Goal: Information Seeking & Learning: Learn about a topic

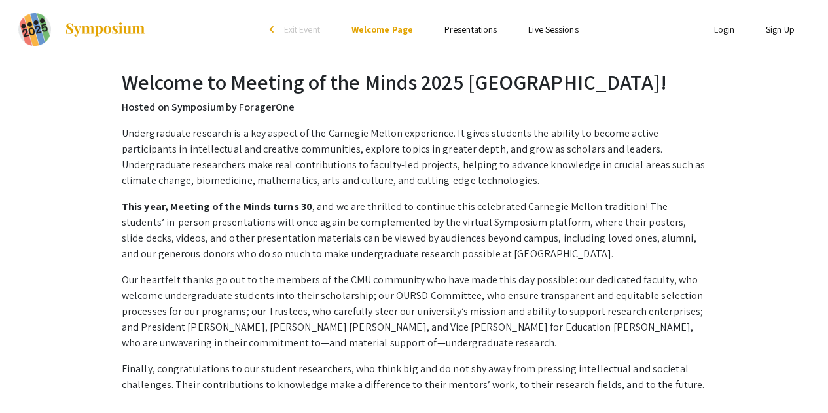
click at [481, 35] on link "Presentations" at bounding box center [471, 30] width 52 height 12
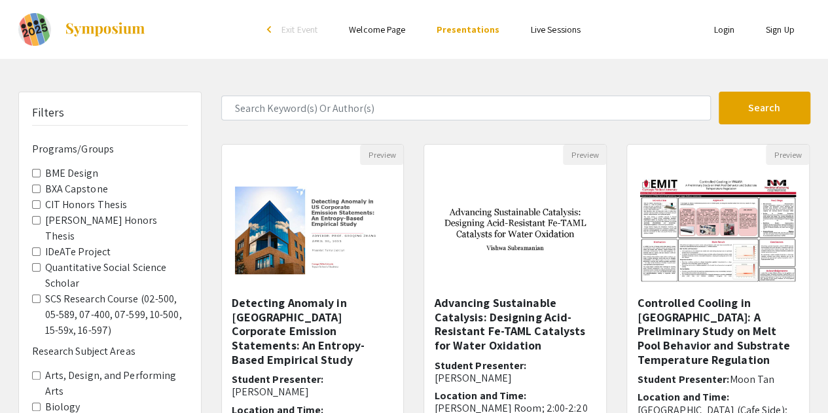
click at [80, 33] on img at bounding box center [105, 30] width 82 height 16
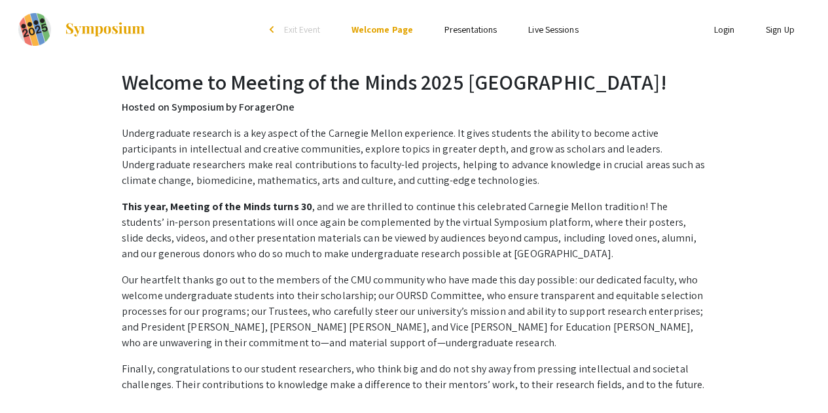
click at [465, 28] on link "Presentations" at bounding box center [471, 30] width 52 height 12
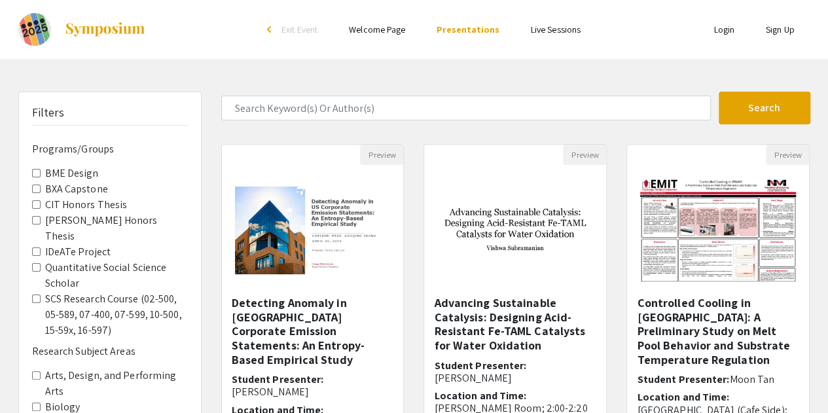
click at [37, 202] on Thesis "CIT Honors Thesis" at bounding box center [36, 204] width 9 height 9
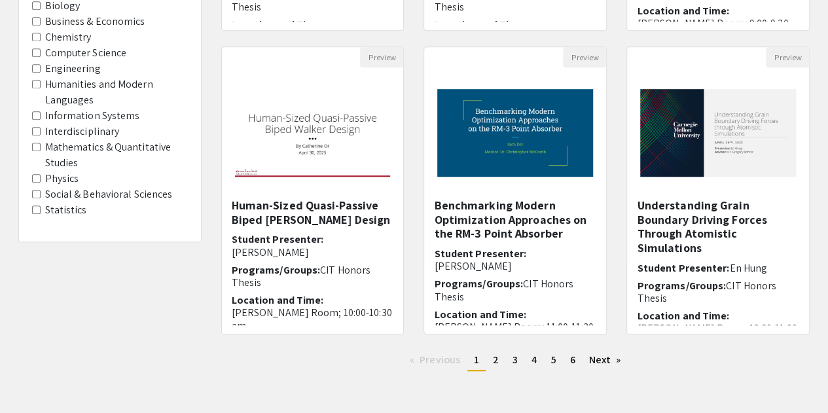
scroll to position [416, 0]
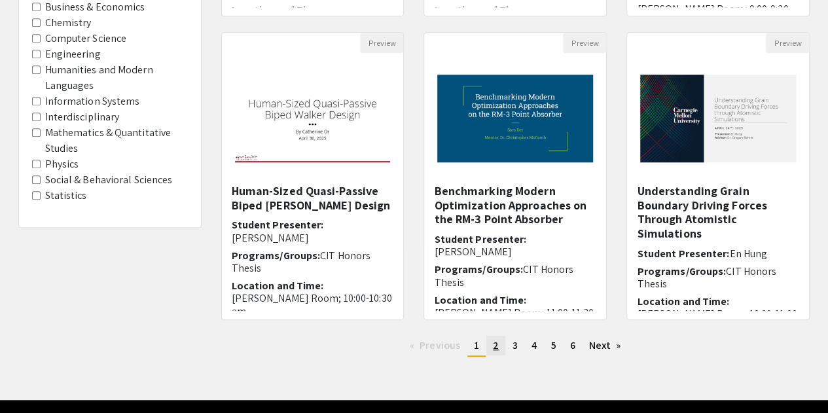
click at [495, 348] on span "2" at bounding box center [496, 345] width 6 height 14
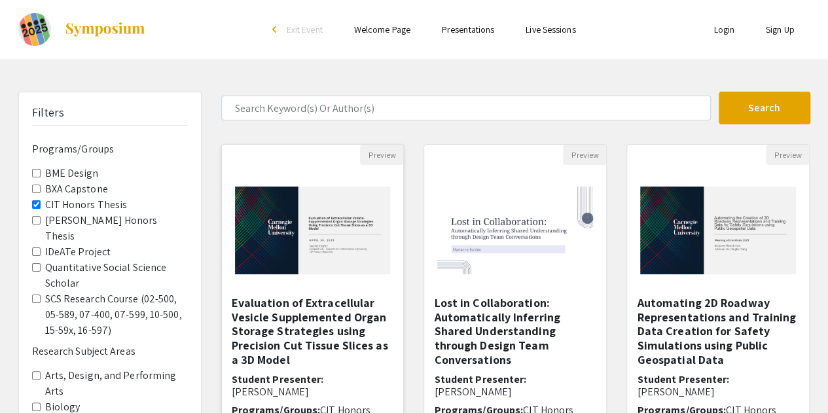
click at [299, 225] on img at bounding box center [313, 230] width 182 height 114
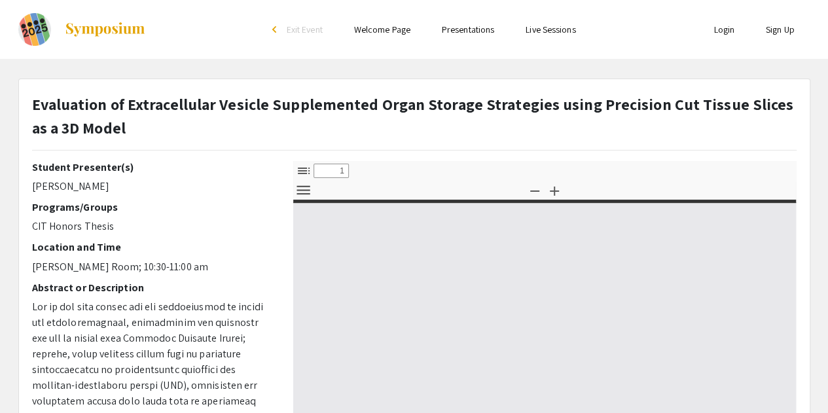
select select "custom"
type input "0"
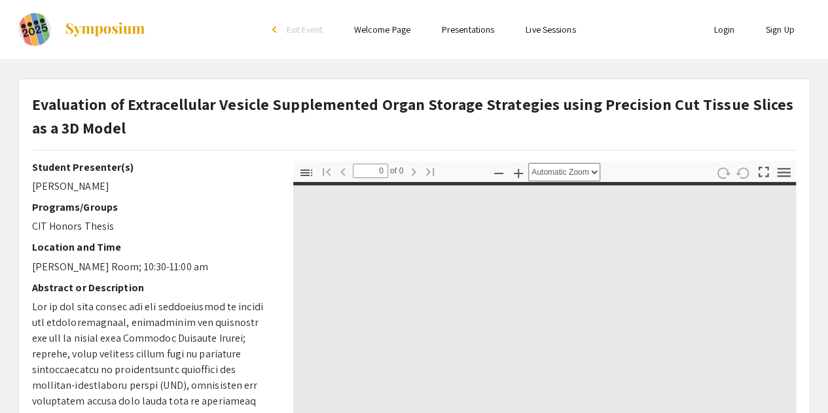
select select "custom"
type input "1"
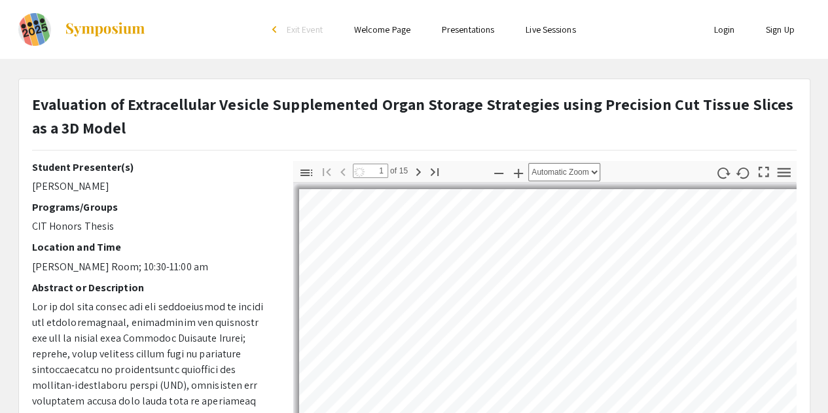
select select "auto"
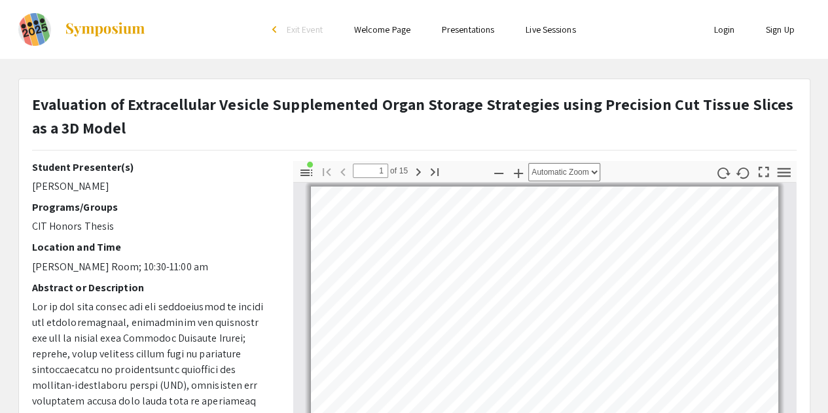
drag, startPoint x: 834, startPoint y: 167, endPoint x: 503, endPoint y: 134, distance: 332.2
click at [503, 134] on p "Evaluation of Extracellular Vesicle Supplemented Organ Storage Strategies using…" at bounding box center [414, 115] width 765 height 47
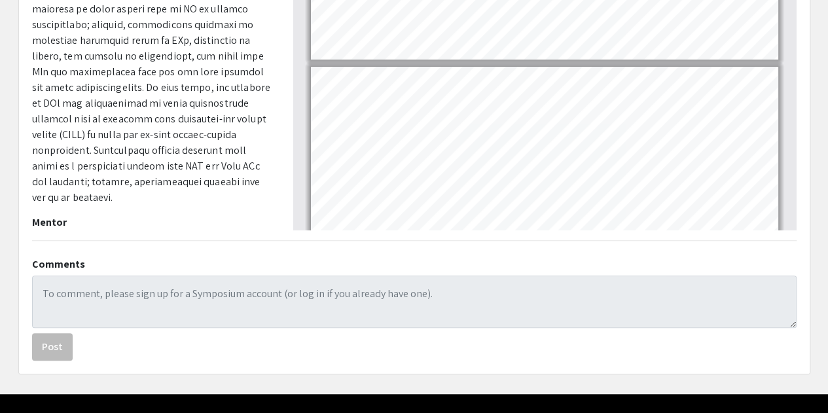
scroll to position [155, 0]
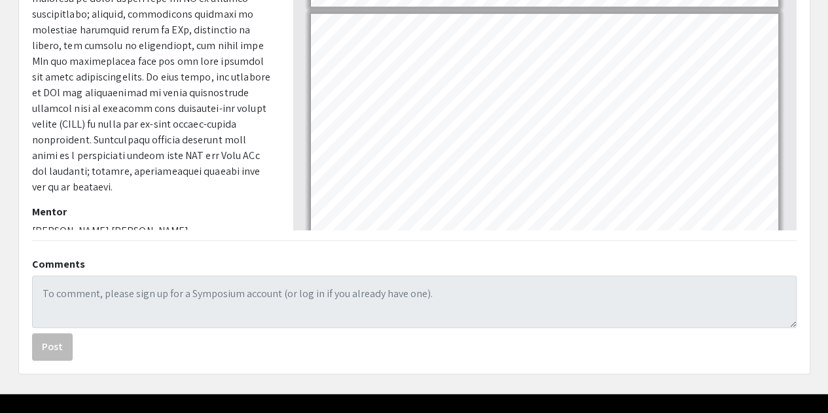
type input "12"
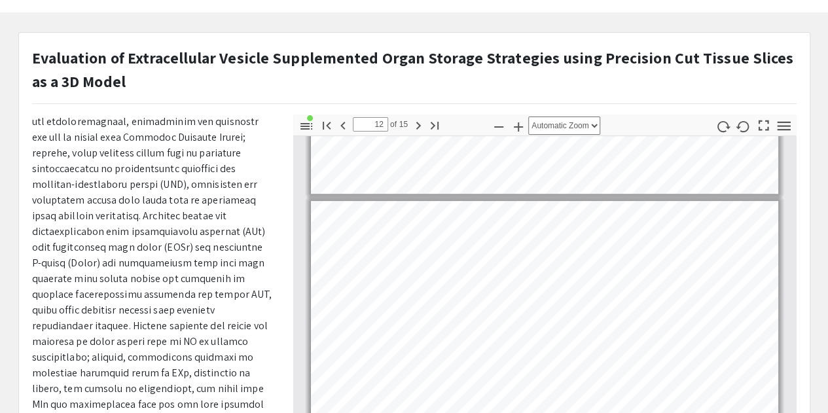
scroll to position [0, 0]
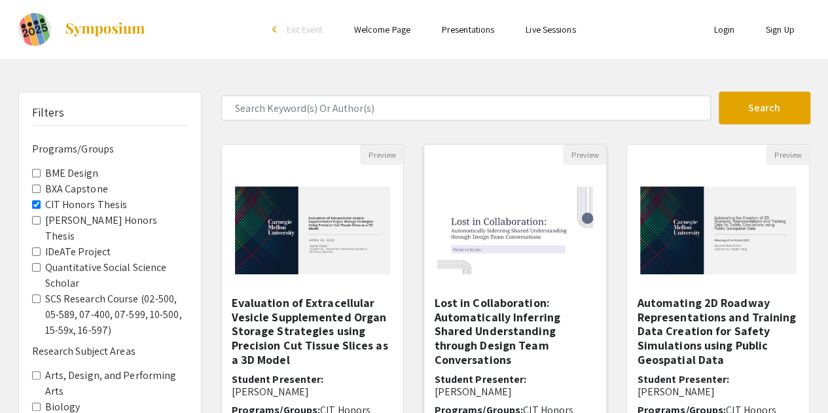
click at [500, 342] on h5 "Lost in Collaboration: Automatically Inferring Shared Understanding through Des…" at bounding box center [515, 331] width 162 height 71
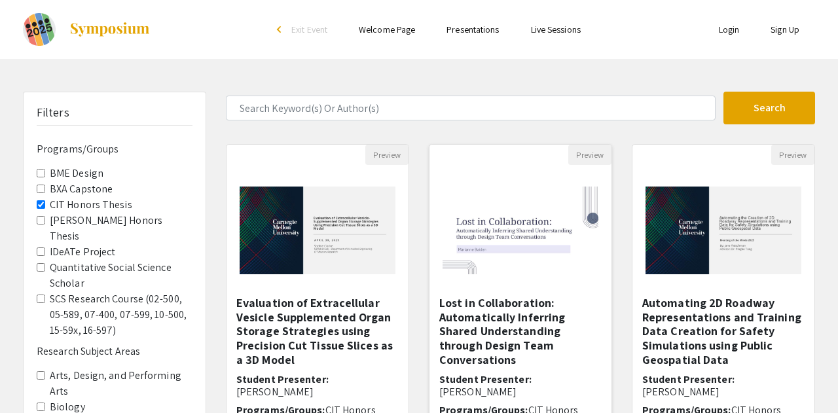
select select "custom"
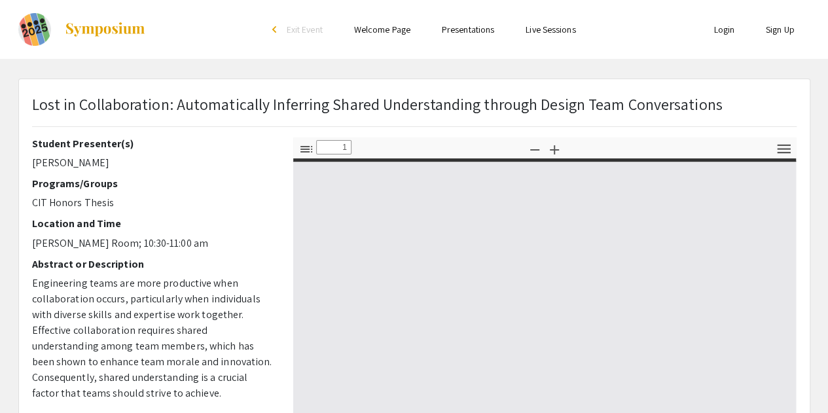
type input "0"
select select "auto"
type input "1"
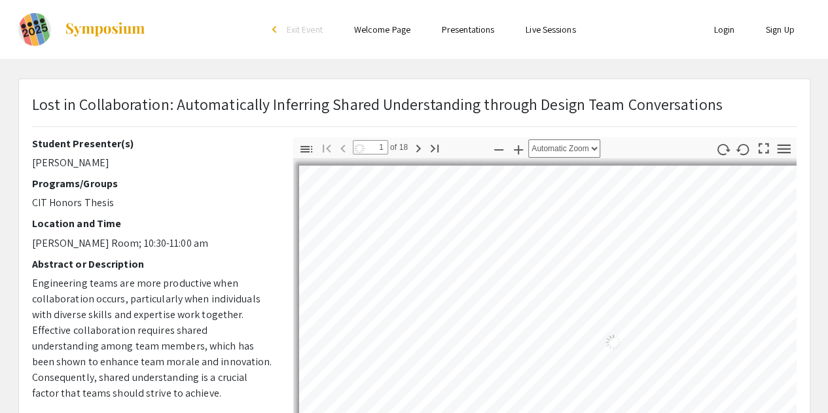
select select "auto"
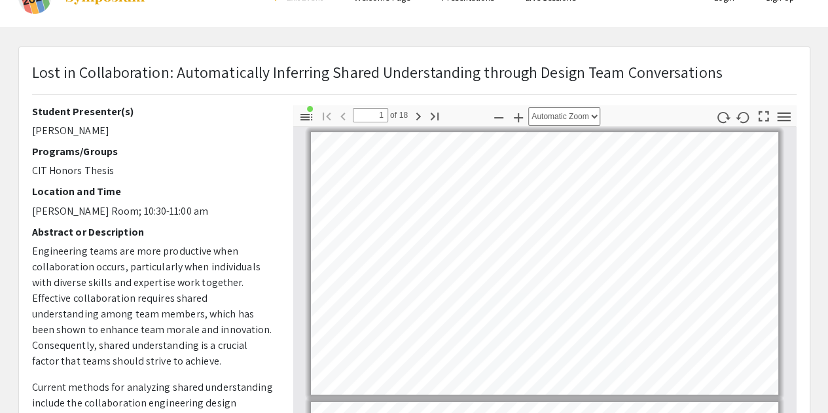
scroll to position [31, 0]
click at [412, 120] on icon "button" at bounding box center [418, 117] width 16 height 16
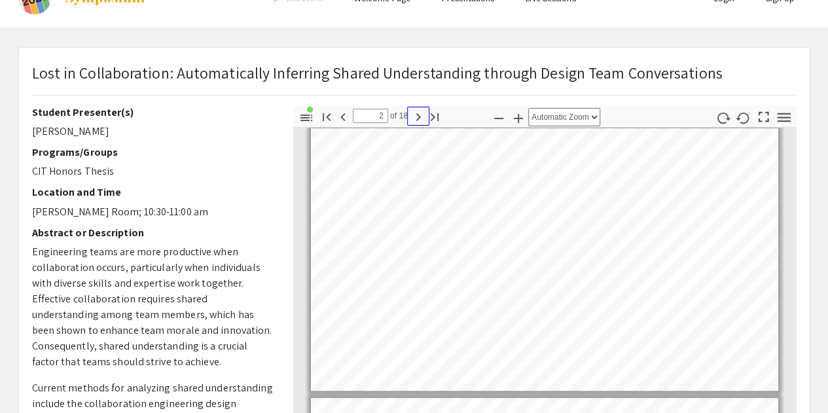
click at [412, 120] on icon "button" at bounding box center [418, 117] width 16 height 16
type input "4"
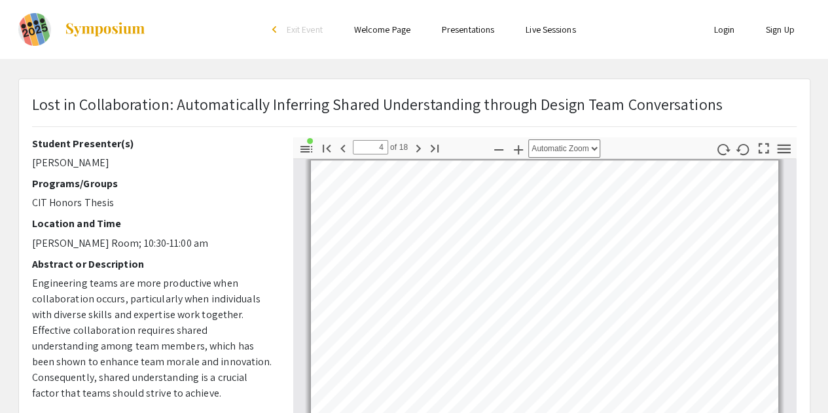
click at [389, 35] on link "Welcome Page" at bounding box center [382, 30] width 56 height 12
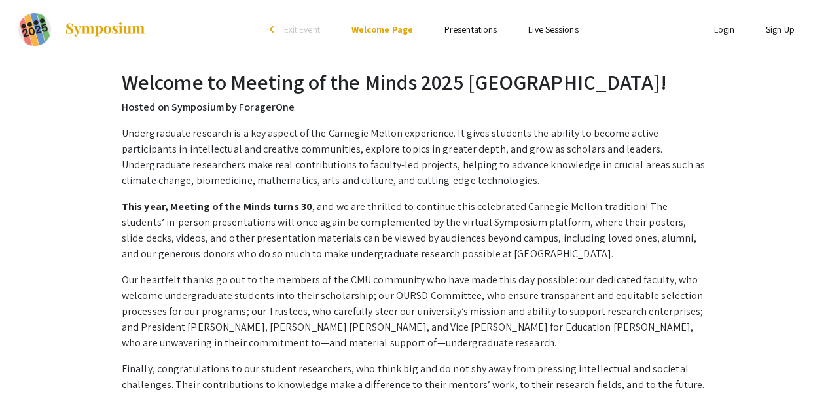
click at [469, 35] on link "Presentations" at bounding box center [471, 30] width 52 height 12
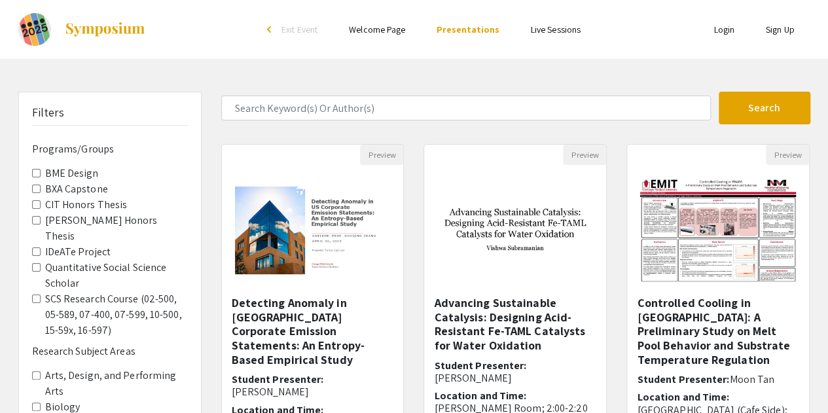
click at [37, 220] on Thesis "Dietrich Honors Thesis" at bounding box center [36, 220] width 9 height 9
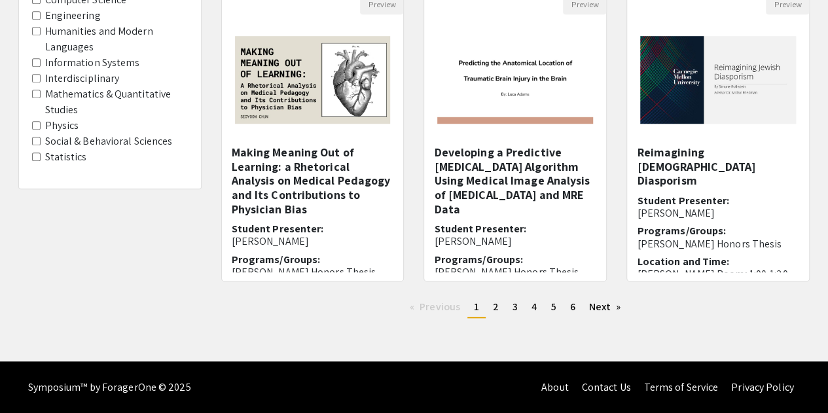
scroll to position [104, 0]
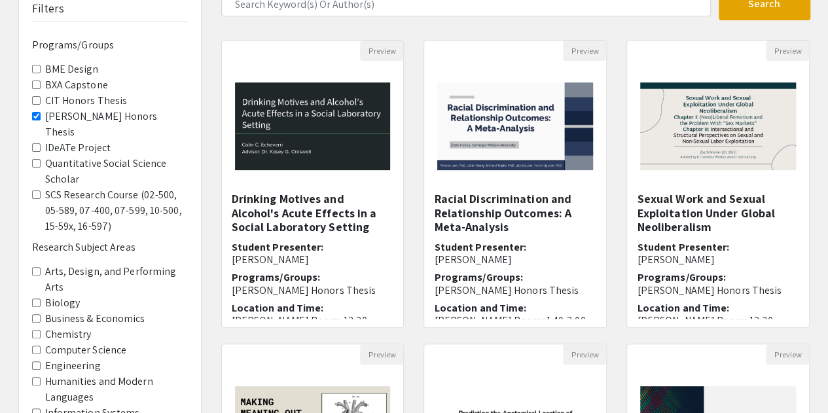
click at [38, 84] on Capstone "BXA Capstone" at bounding box center [36, 85] width 9 height 9
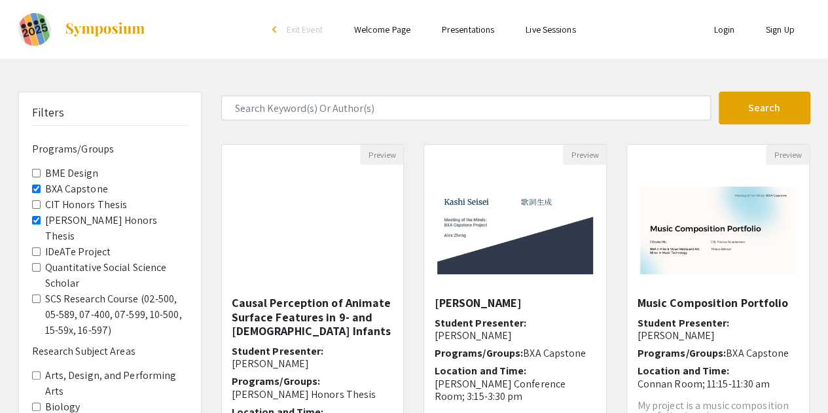
click at [37, 217] on Thesis "Dietrich Honors Thesis" at bounding box center [36, 220] width 9 height 9
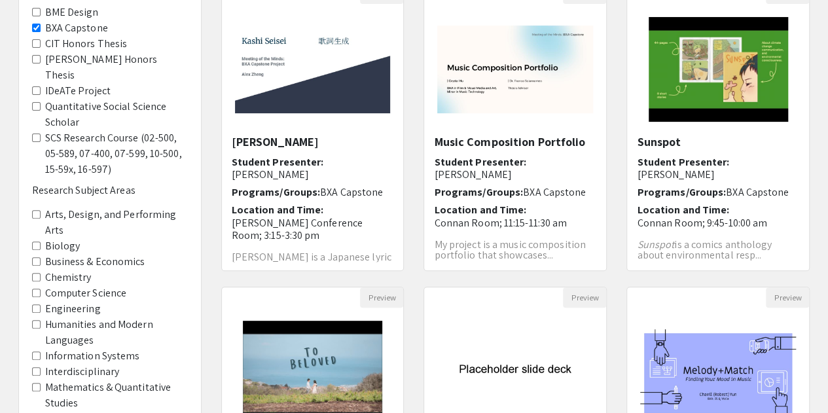
scroll to position [454, 0]
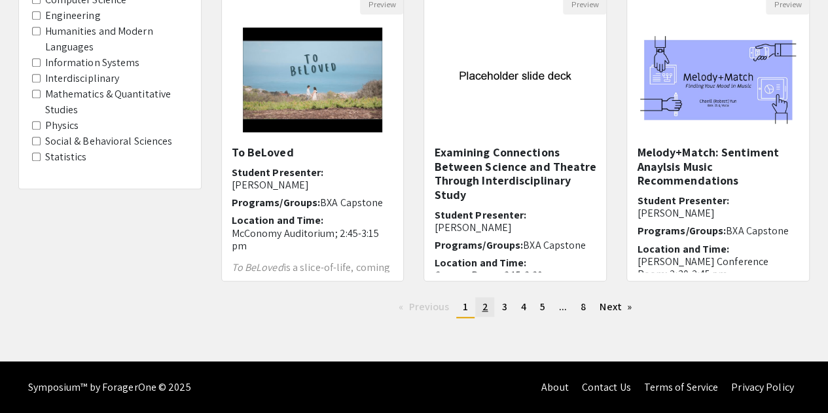
click at [487, 315] on link "page 2" at bounding box center [484, 307] width 19 height 20
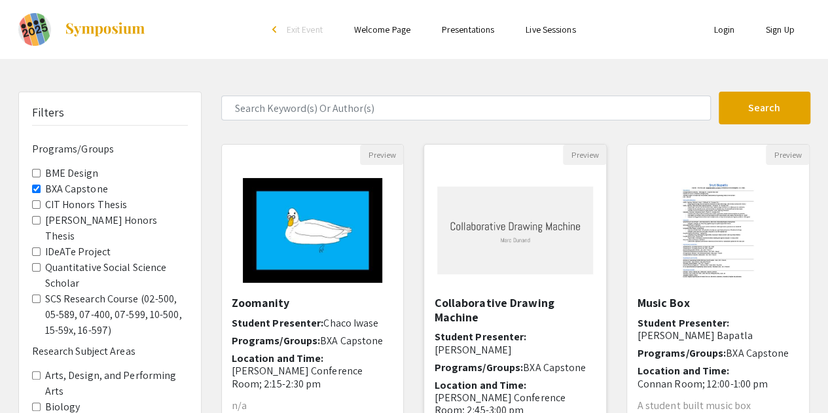
click at [545, 299] on h5 "Collaborative Drawing Machine" at bounding box center [515, 310] width 162 height 28
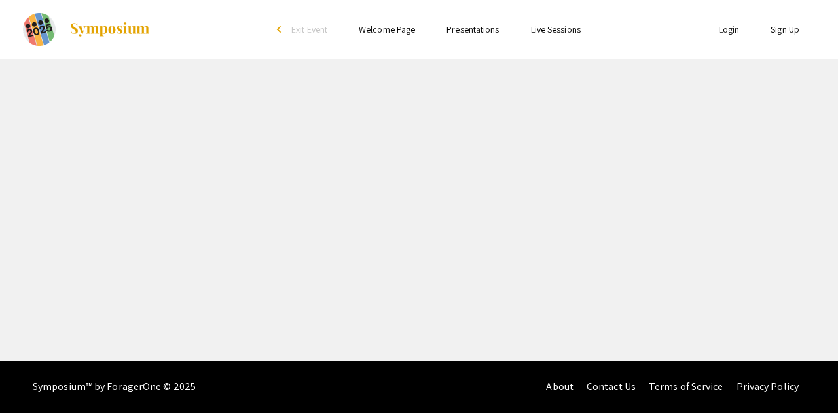
select select "custom"
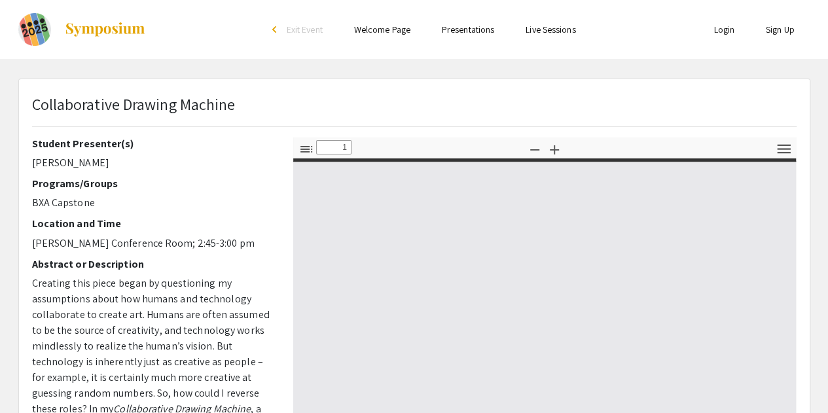
type input "0"
select select "custom"
type input "1"
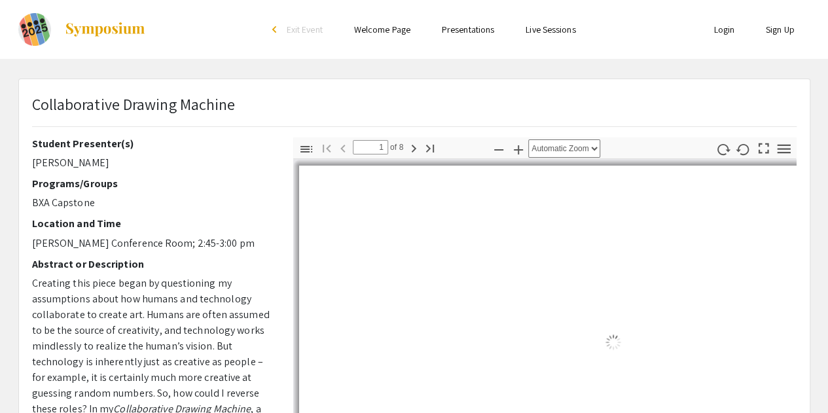
select select "auto"
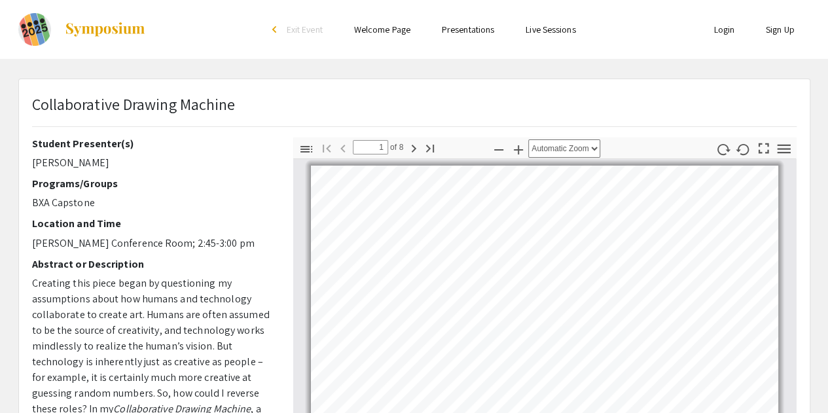
scroll to position [1, 0]
click at [409, 147] on icon "button" at bounding box center [414, 149] width 16 height 16
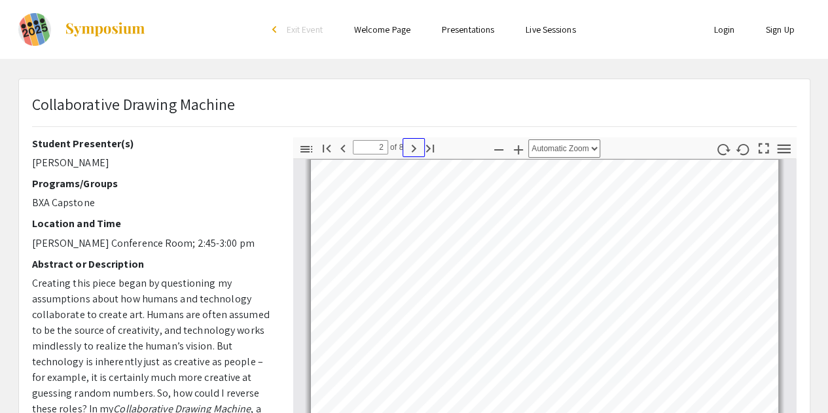
click at [409, 147] on icon "button" at bounding box center [414, 149] width 16 height 16
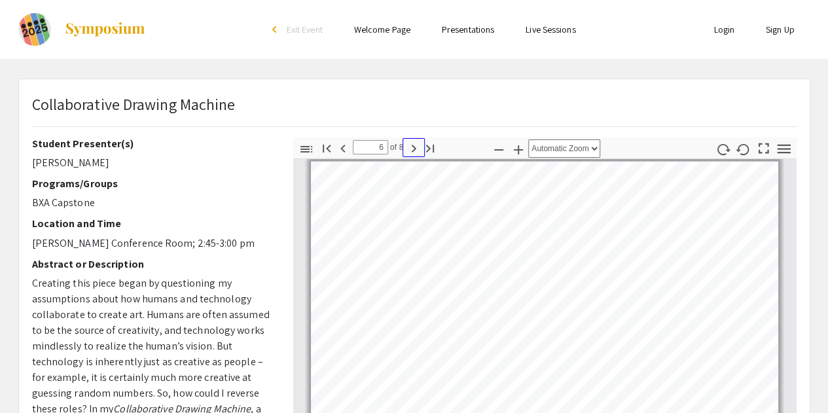
click at [409, 147] on icon "button" at bounding box center [414, 149] width 16 height 16
type input "8"
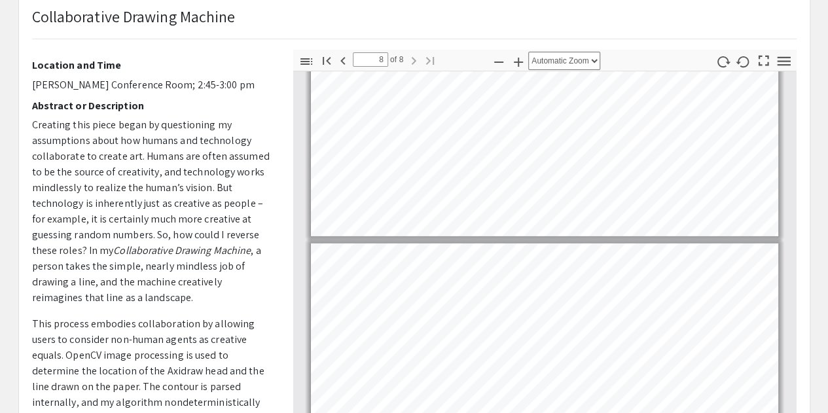
scroll to position [0, 0]
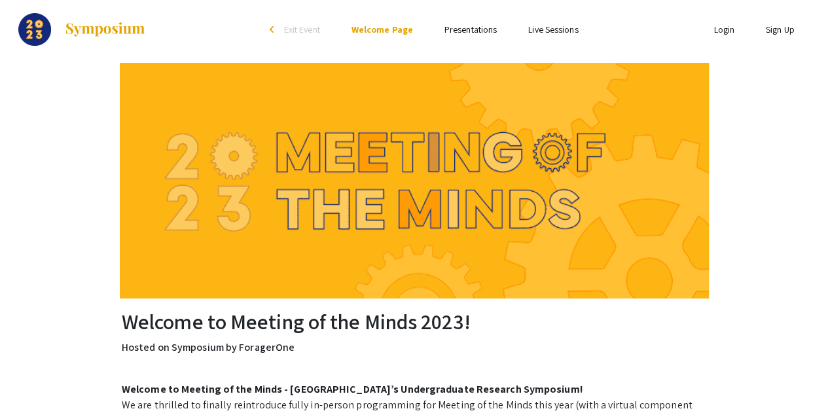
click at [464, 27] on link "Presentations" at bounding box center [471, 30] width 52 height 12
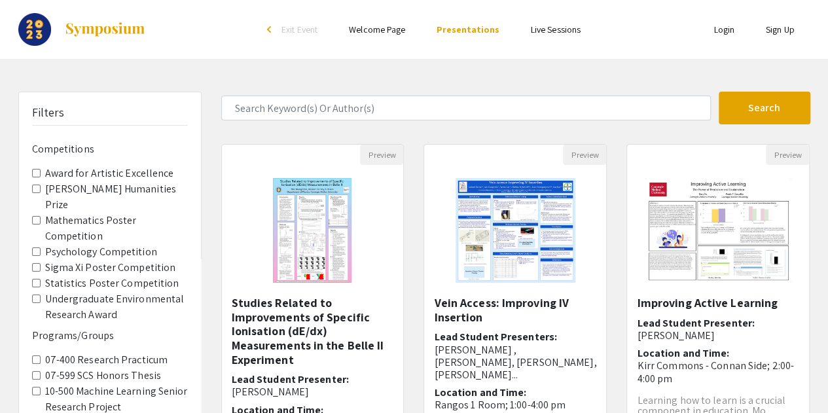
click at [36, 263] on Competition "Sigma Xi Poster Competition" at bounding box center [36, 267] width 9 height 9
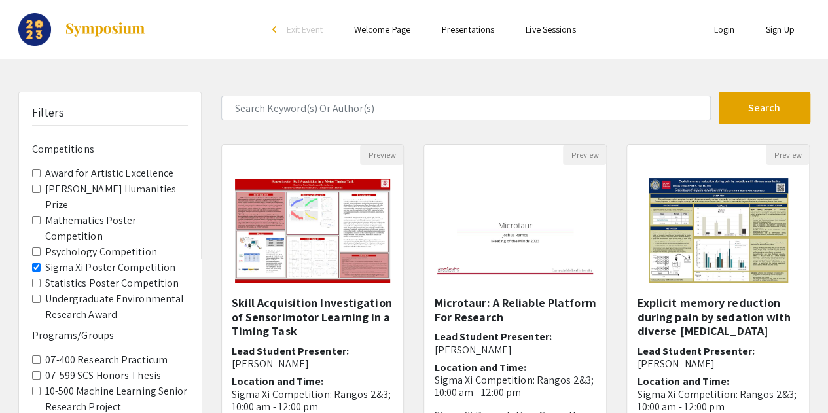
click at [35, 279] on Competition "Statistics Poster Competition" at bounding box center [36, 283] width 9 height 9
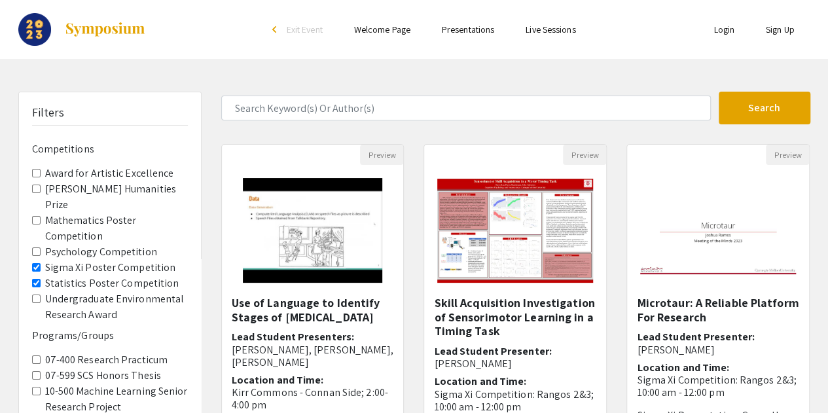
click at [35, 279] on Competition "Statistics Poster Competition" at bounding box center [36, 283] width 9 height 9
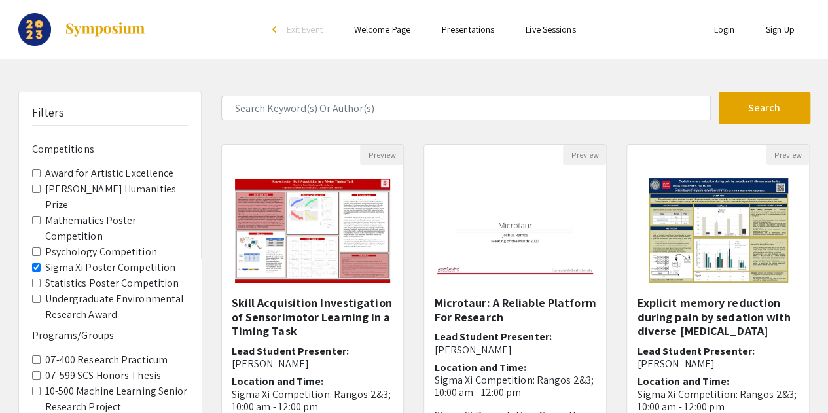
click at [34, 263] on Competition "Sigma Xi Poster Competition" at bounding box center [36, 267] width 9 height 9
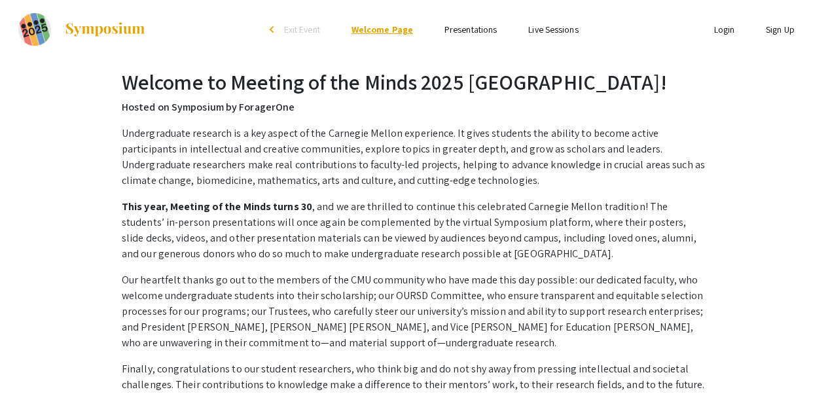
click at [385, 31] on link "Welcome Page" at bounding box center [383, 30] width 62 height 12
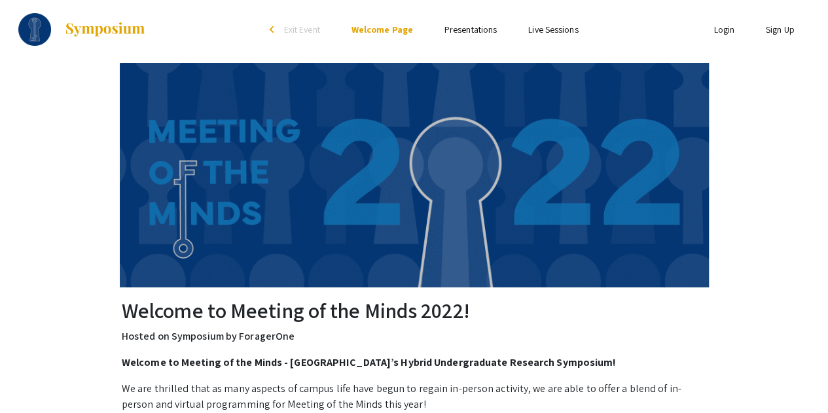
click at [469, 30] on link "Presentations" at bounding box center [471, 30] width 52 height 12
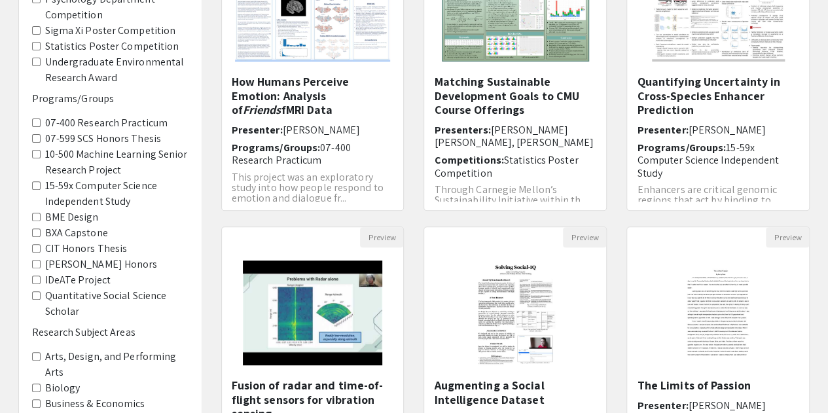
scroll to position [223, 0]
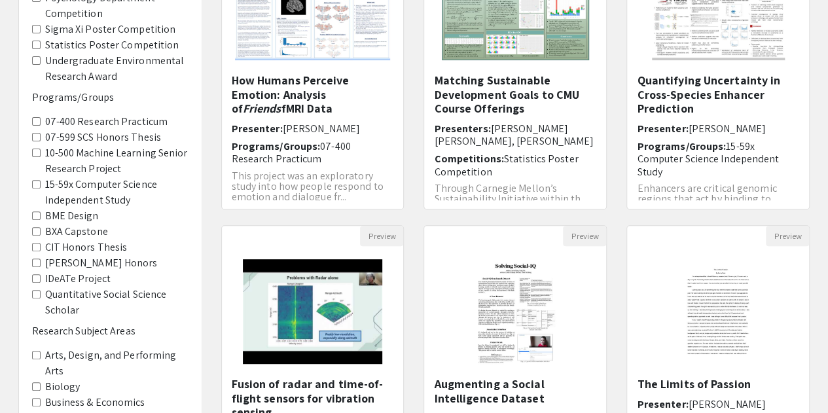
click at [33, 244] on Thesis "CIT Honors Thesis" at bounding box center [36, 247] width 9 height 9
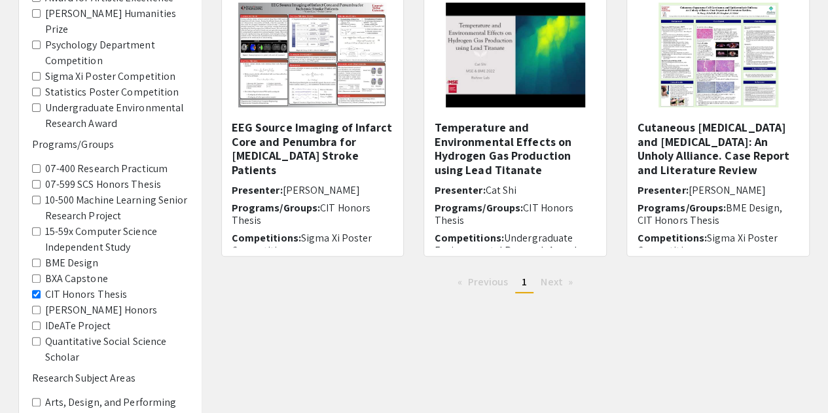
scroll to position [177, 0]
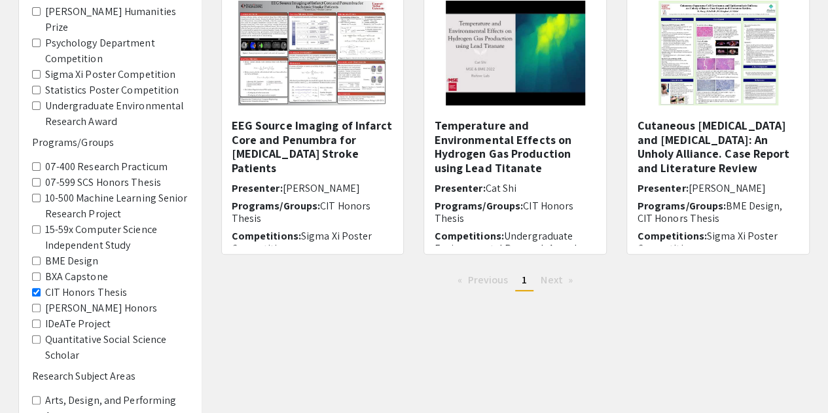
click at [39, 290] on Thesis "CIT Honors Thesis" at bounding box center [36, 292] width 9 height 9
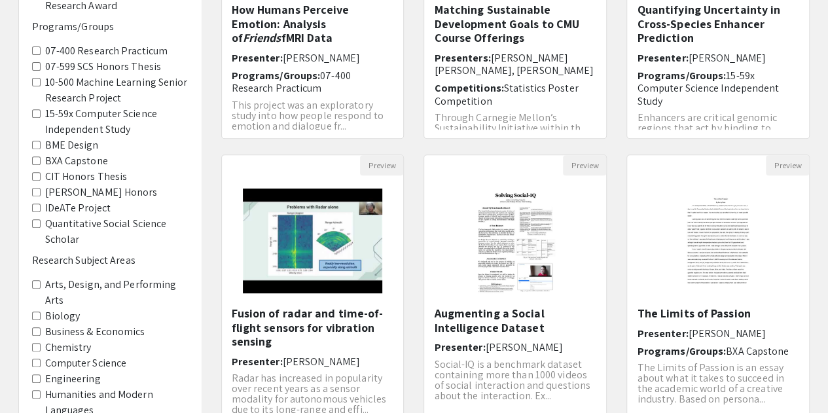
scroll to position [299, 0]
